Goal: Information Seeking & Learning: Find specific fact

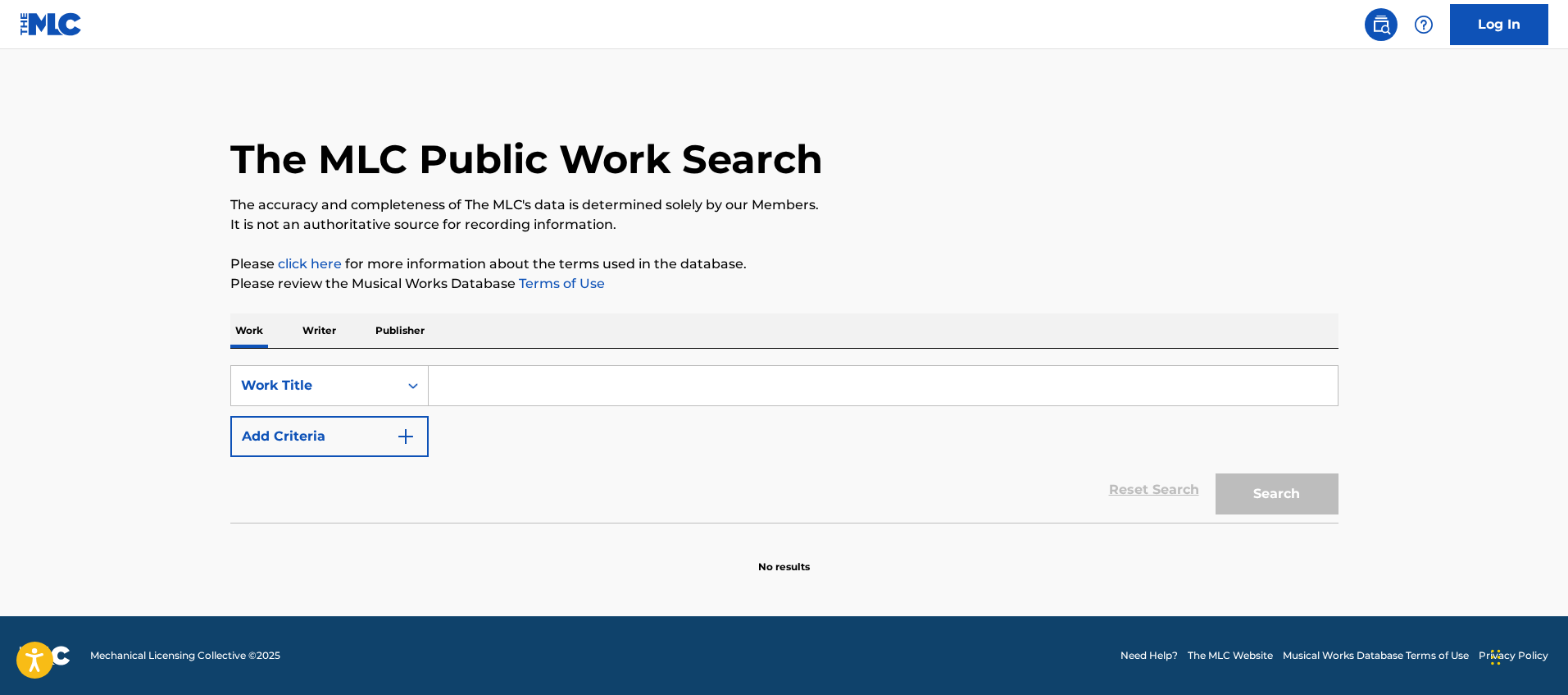
paste input "T3265622053"
type input "T3265622053"
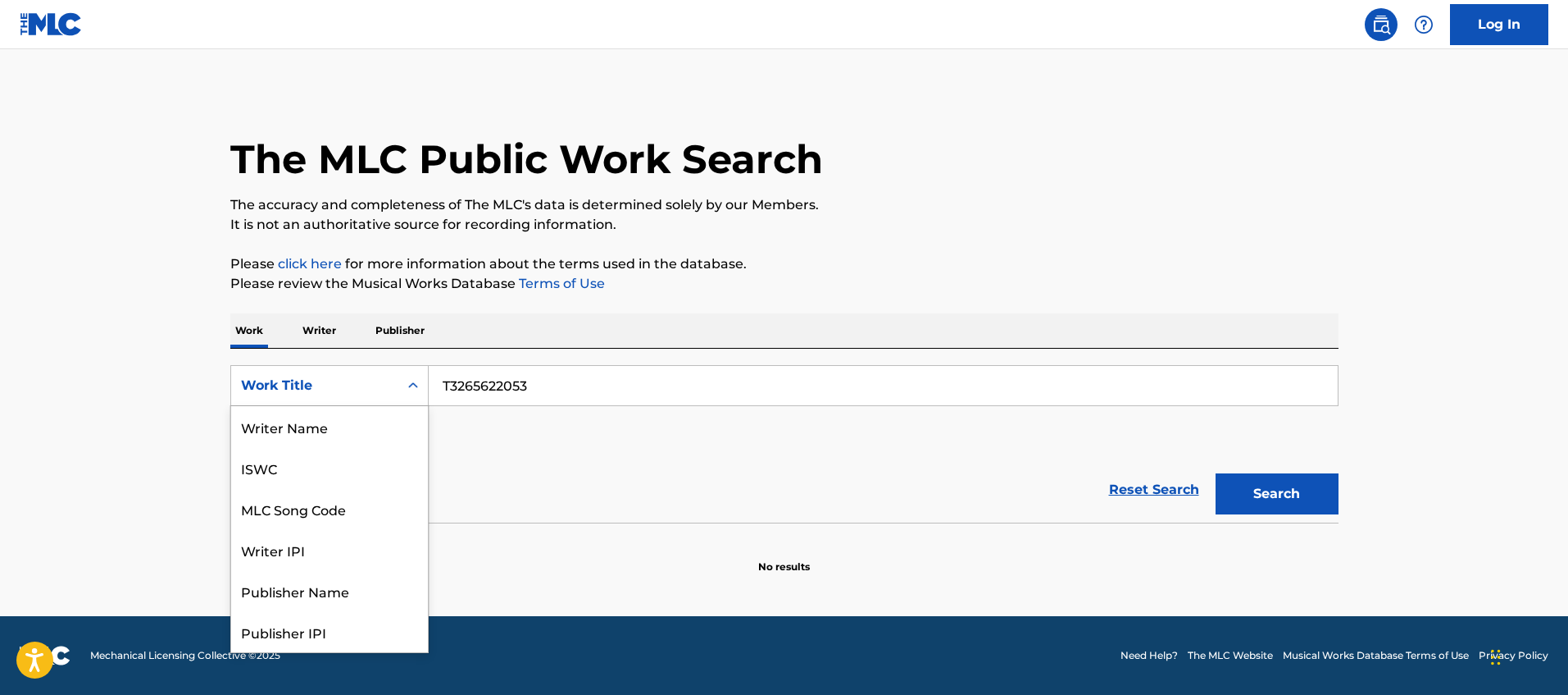
click at [381, 389] on div "Work Title" at bounding box center [315, 385] width 147 height 20
click at [278, 465] on div "ISWC" at bounding box center [329, 468] width 197 height 41
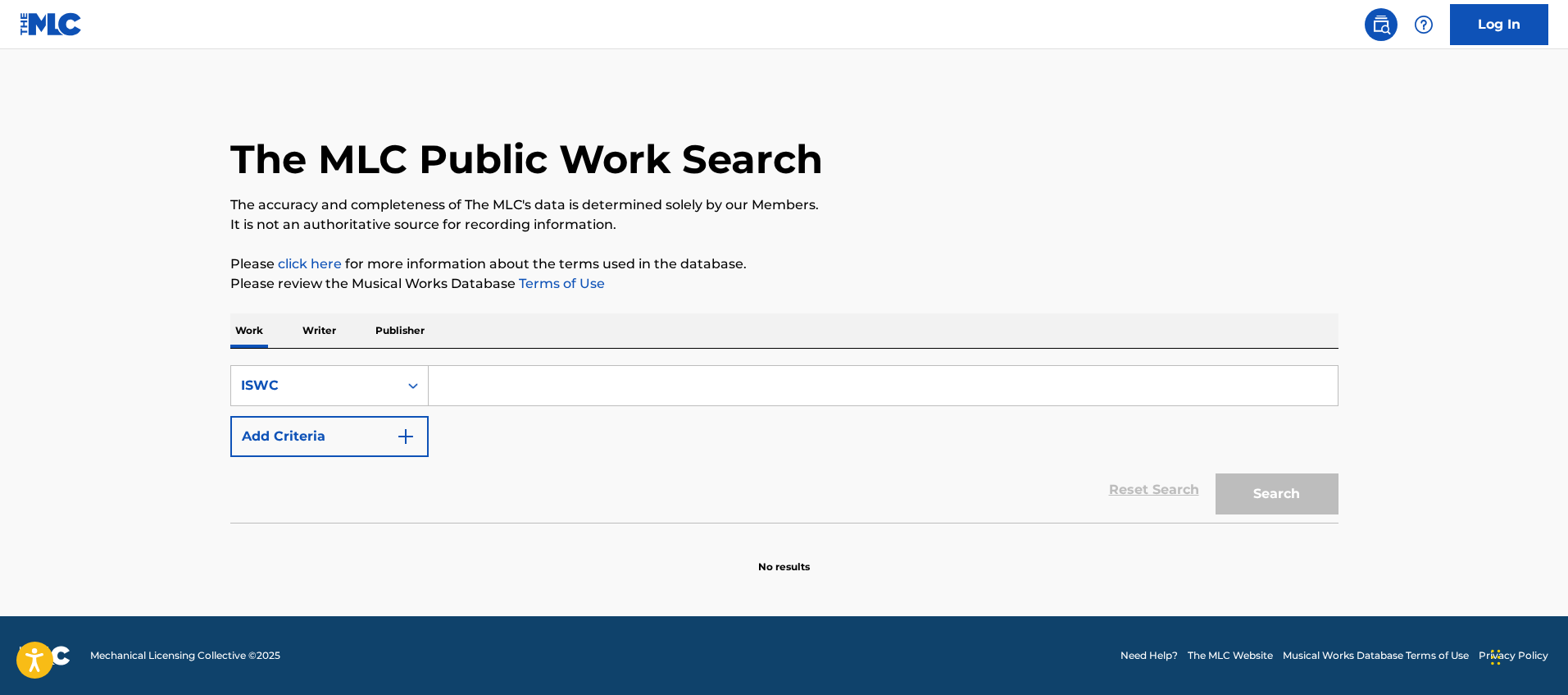
click at [801, 376] on input "Search Form" at bounding box center [883, 386] width 909 height 40
paste input "T3265622053"
type input "T3265622053"
click at [1292, 501] on button "Search" at bounding box center [1277, 494] width 123 height 41
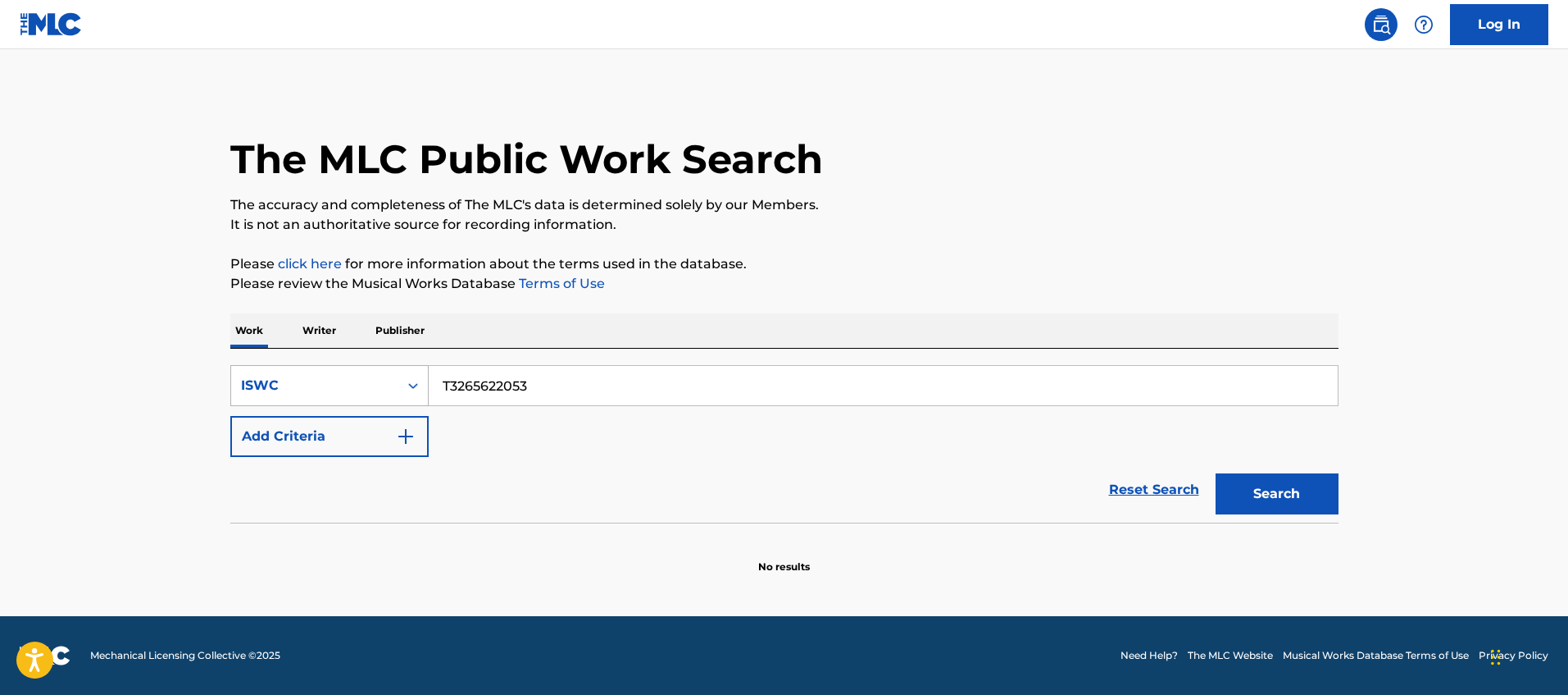
click at [404, 386] on div "Search Form" at bounding box center [413, 386] width 30 height 30
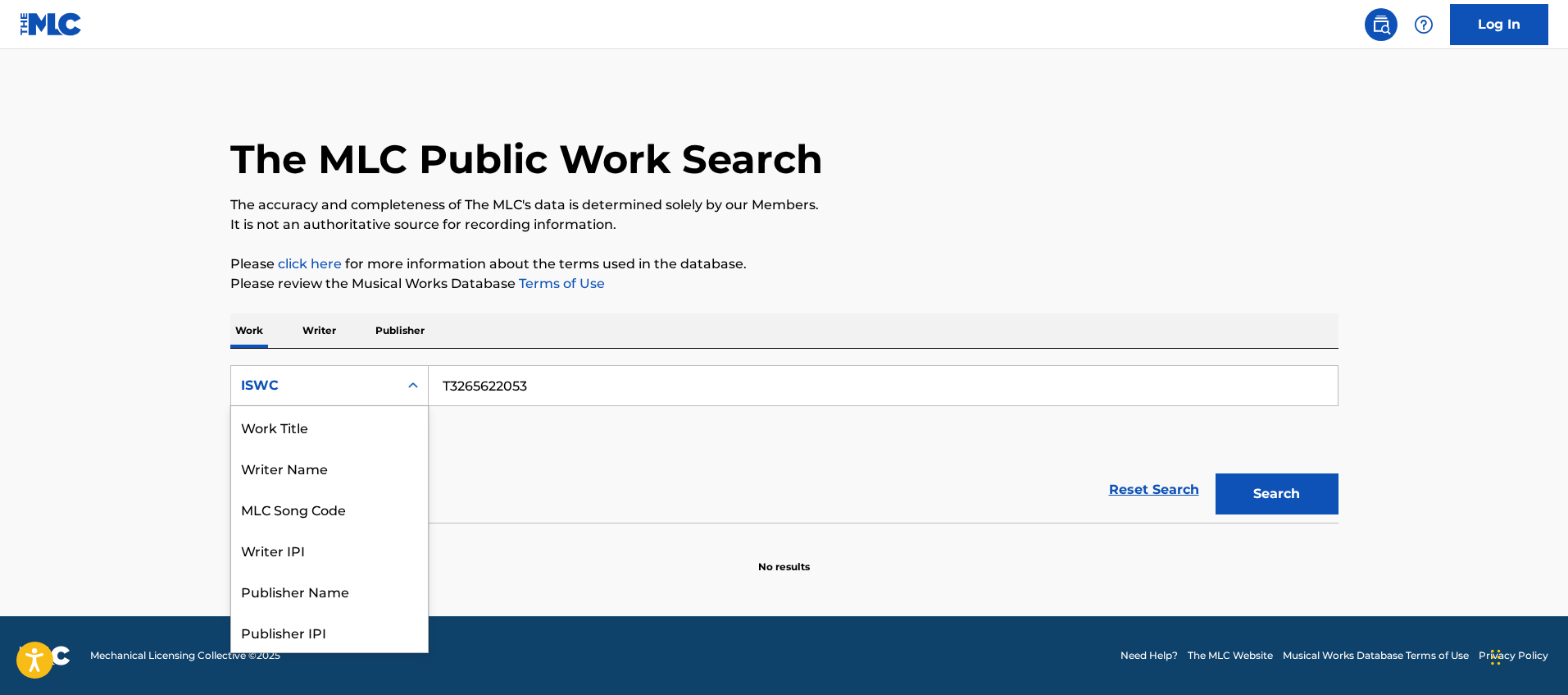
scroll to position [82, 0]
click at [411, 513] on div "Publisher Name" at bounding box center [329, 509] width 197 height 41
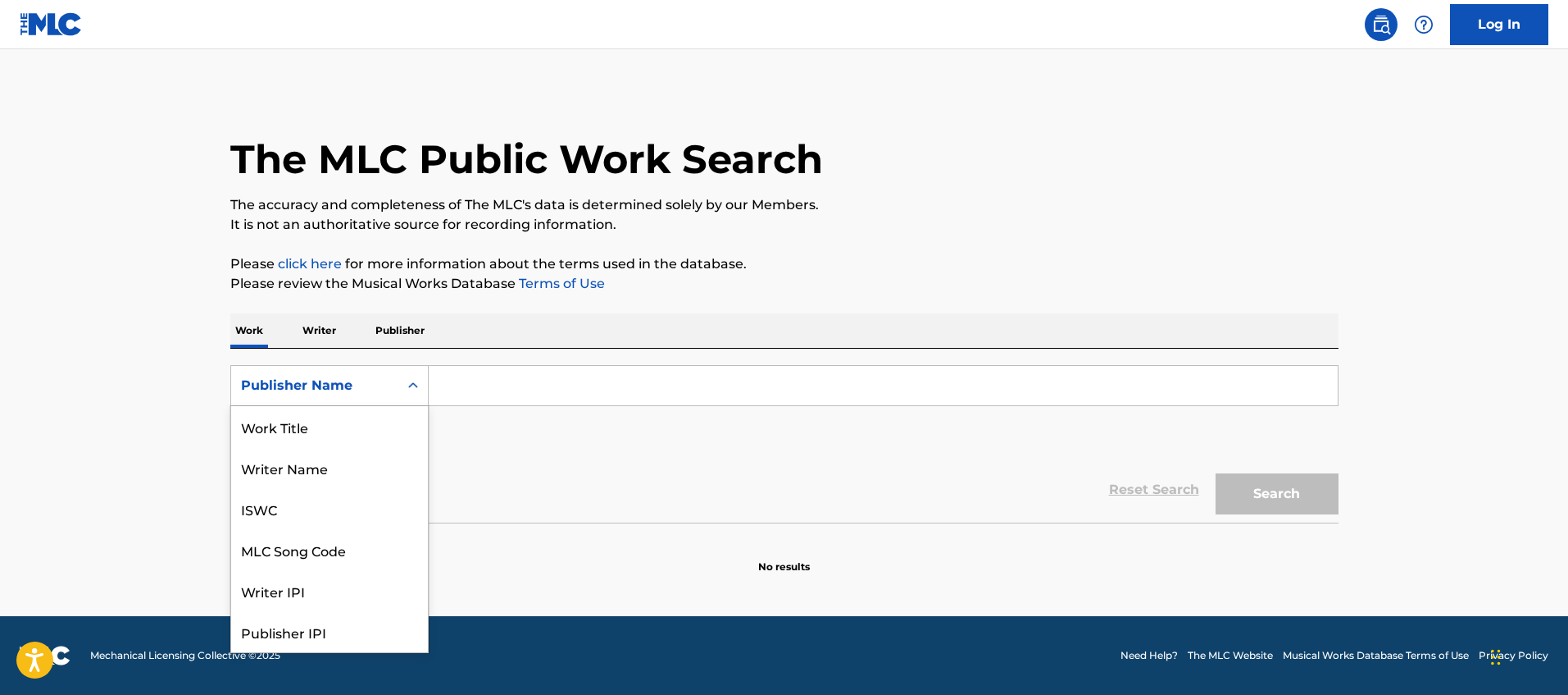
click at [411, 387] on icon "Search Form" at bounding box center [413, 384] width 10 height 6
click at [343, 413] on div "Work Title" at bounding box center [329, 427] width 197 height 41
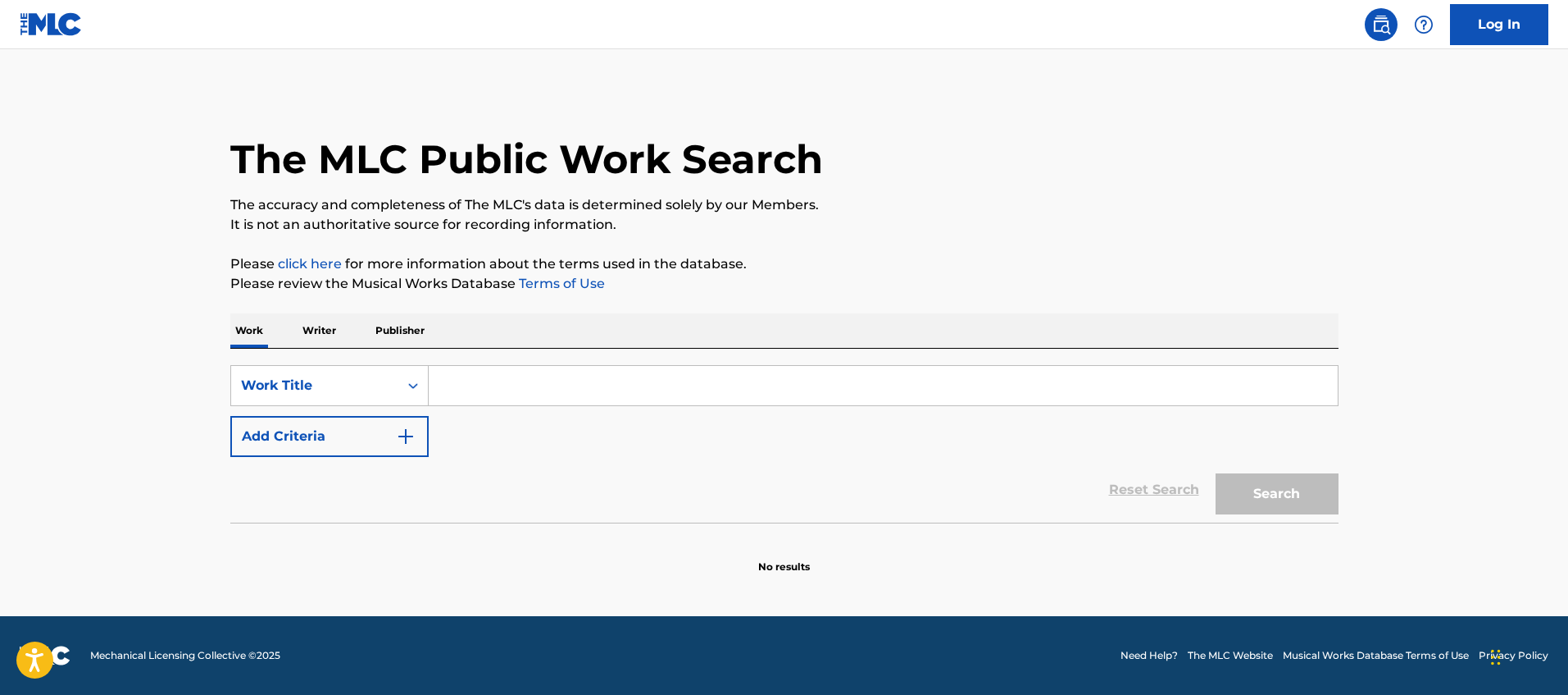
click at [479, 382] on input "Search Form" at bounding box center [883, 386] width 909 height 40
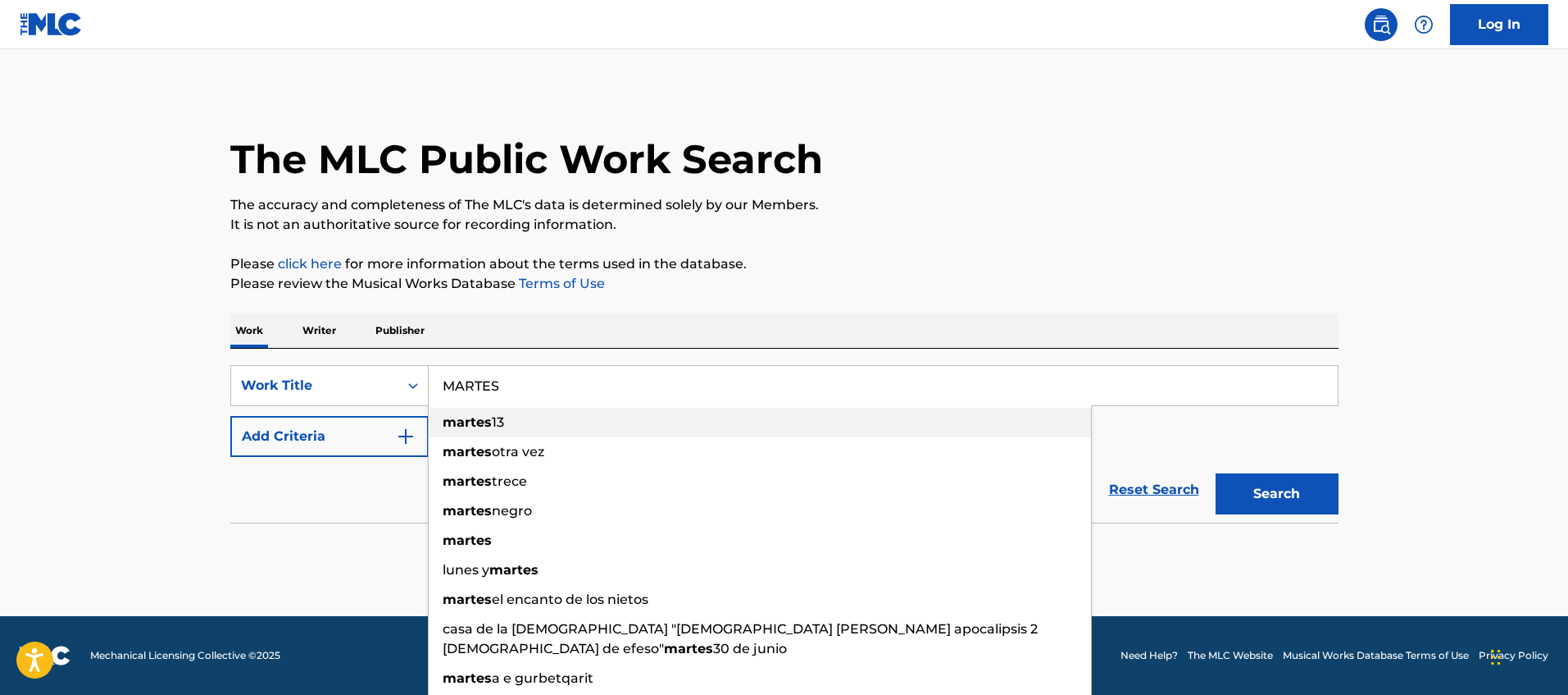
click at [486, 422] on strong "martes" at bounding box center [467, 422] width 49 height 16
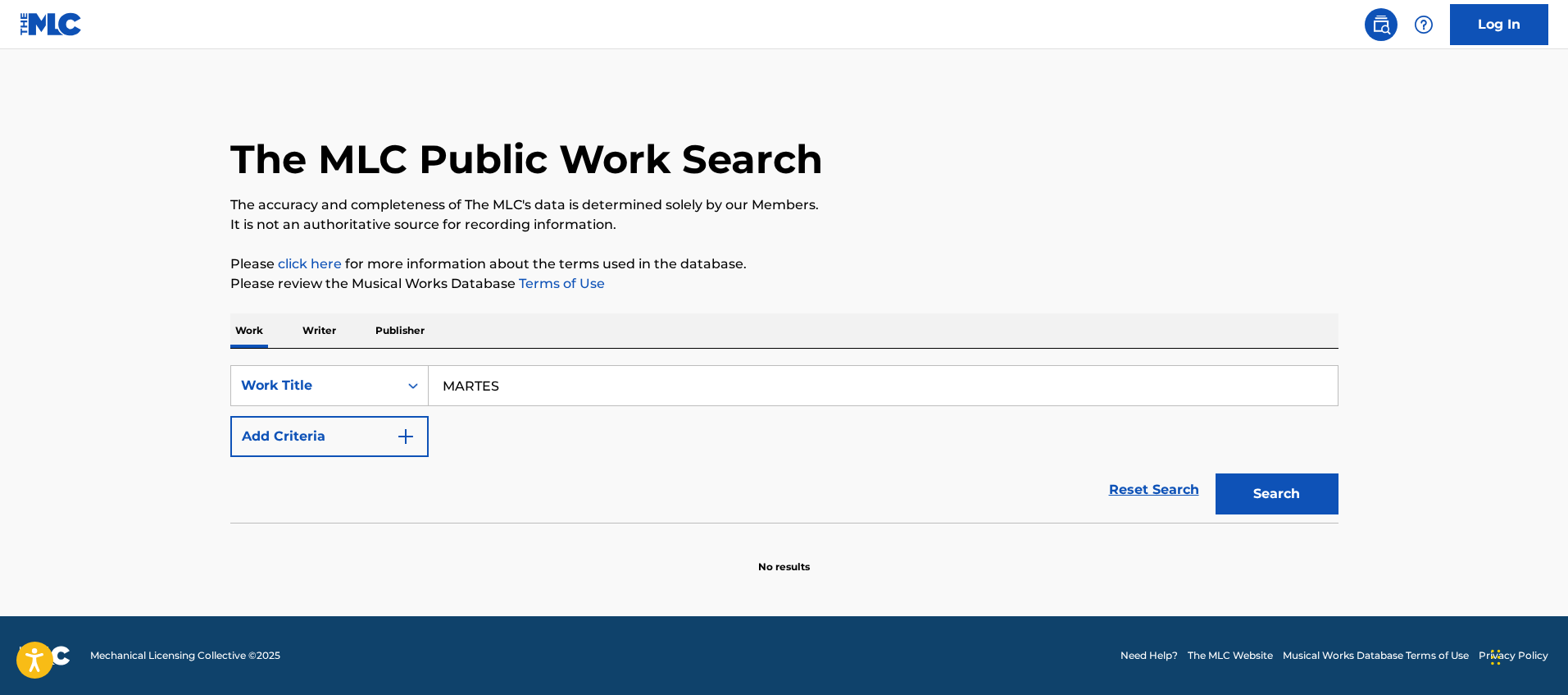
type input "[DATE] 13"
click at [1292, 500] on button "Search" at bounding box center [1277, 494] width 123 height 41
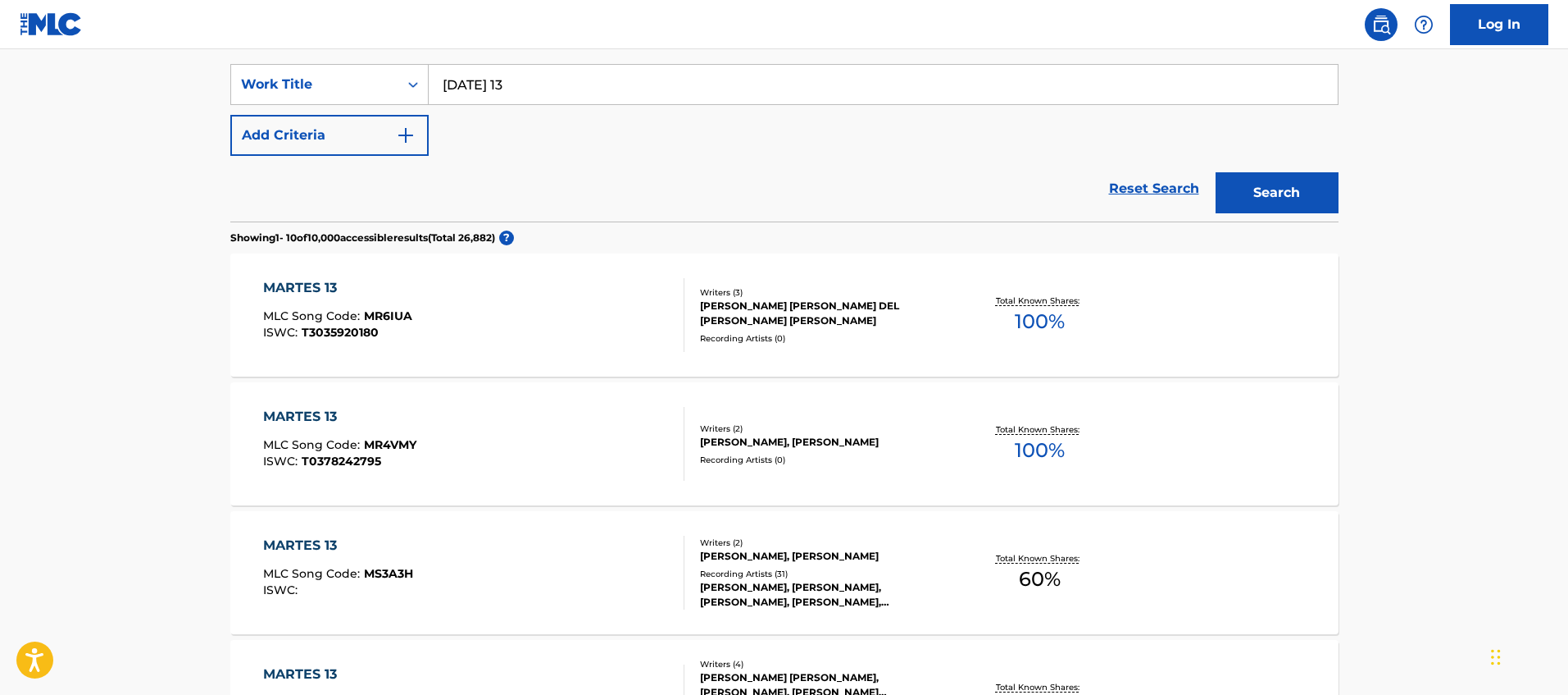
scroll to position [325, 0]
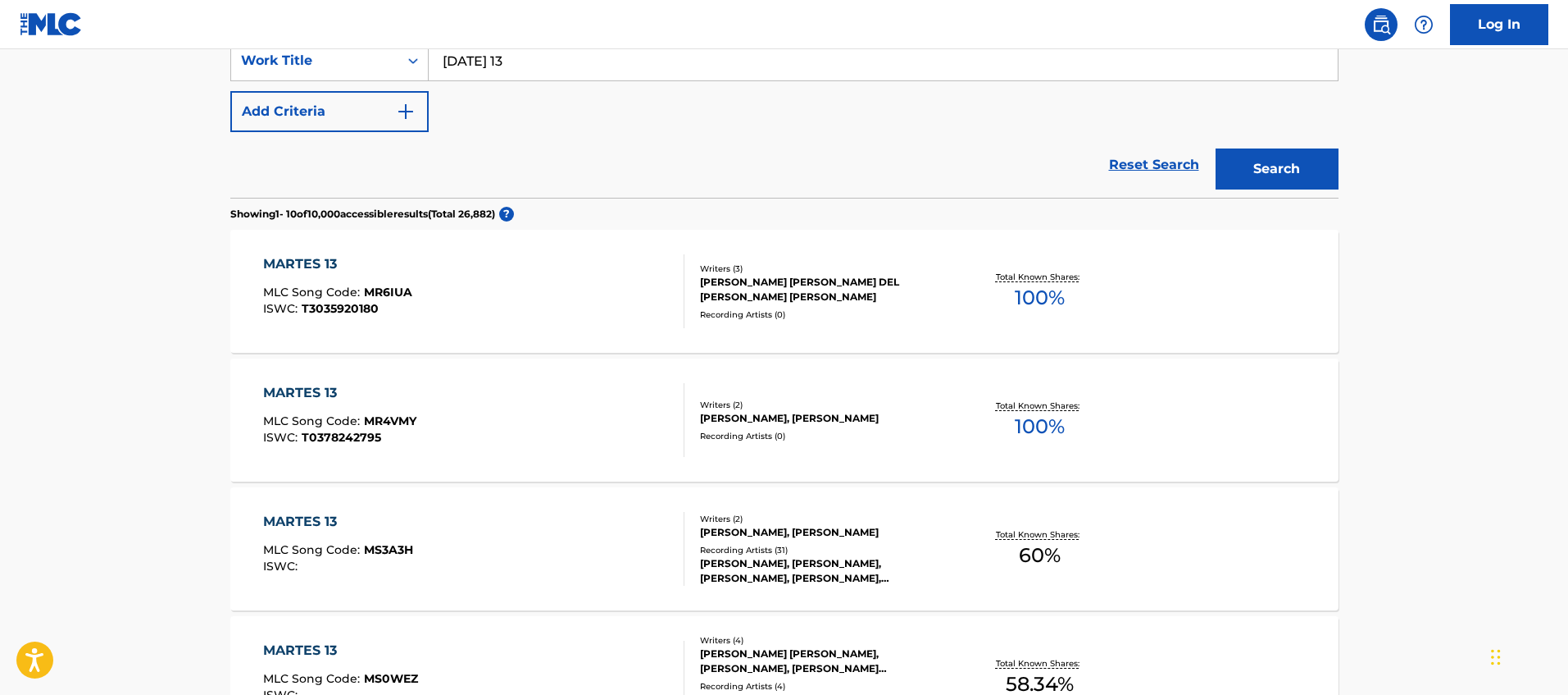
click at [1100, 546] on div "Total Known Shares: 60 %" at bounding box center [1040, 549] width 185 height 50
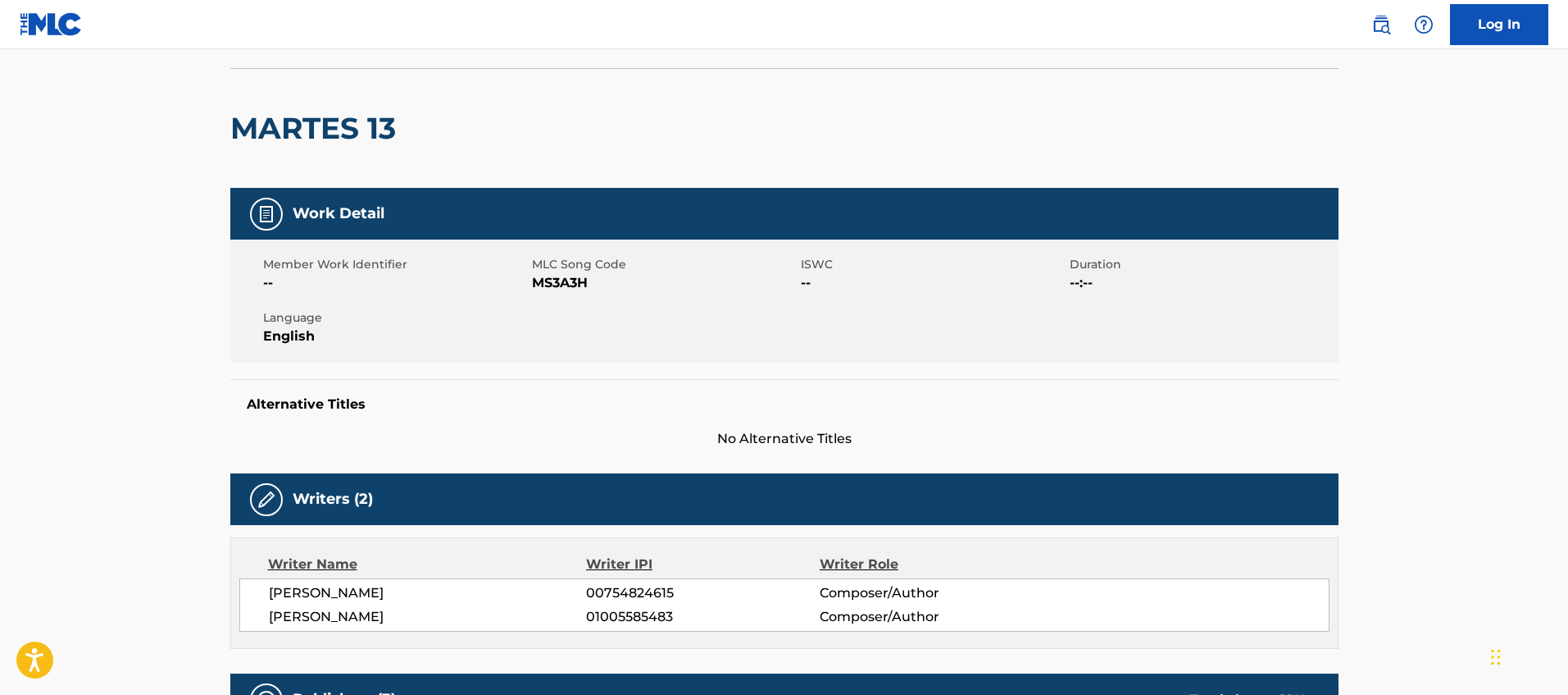
scroll to position [77, 0]
